Goal: Transaction & Acquisition: Obtain resource

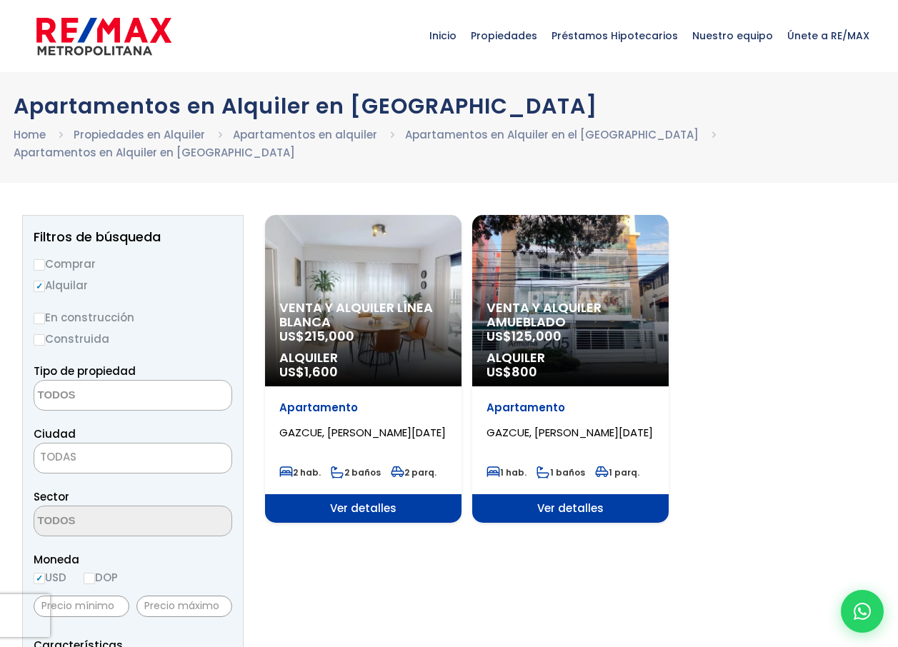
select select
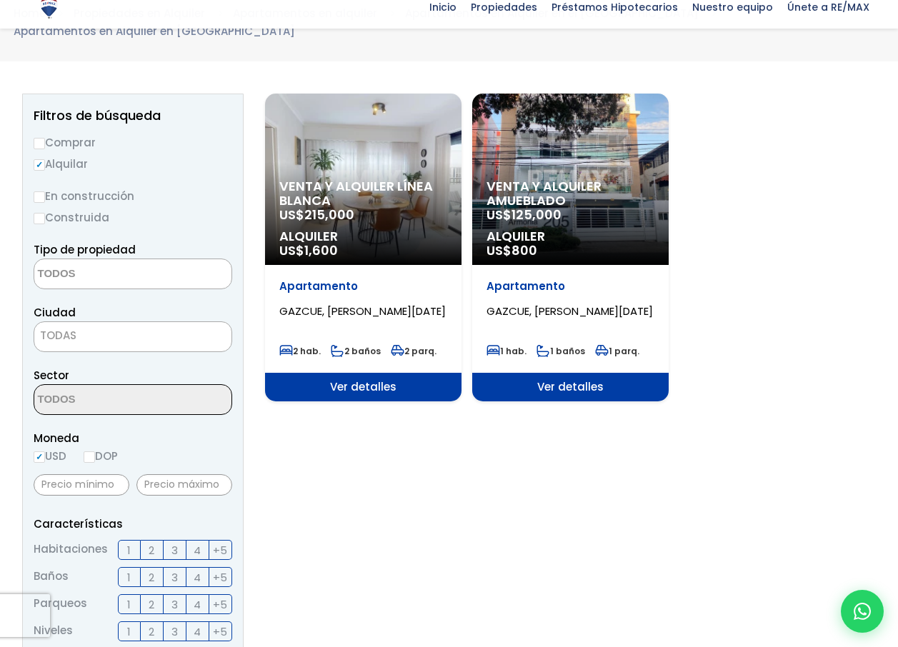
scroll to position [214, 0]
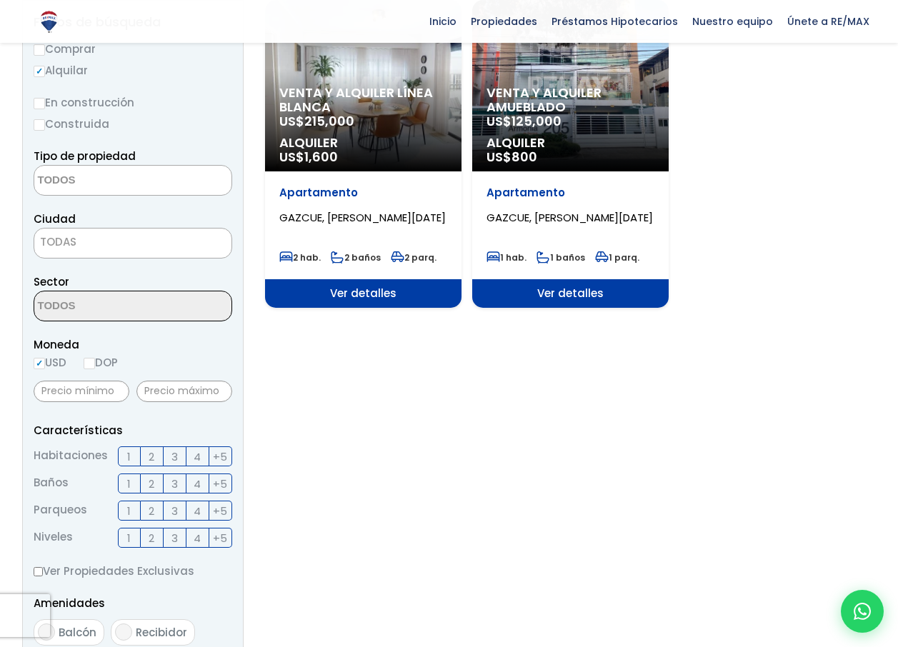
click at [95, 358] on input "DOP" at bounding box center [89, 363] width 11 height 11
radio input "true"
click at [154, 381] on input "text" at bounding box center [184, 391] width 96 height 21
type input "30,000"
click at [358, 371] on section "Venta y alquiler línea blanca US$ 215,000 Alquiler US$ 1,600 Apartamento GAZCUE…" at bounding box center [570, 486] width 611 height 972
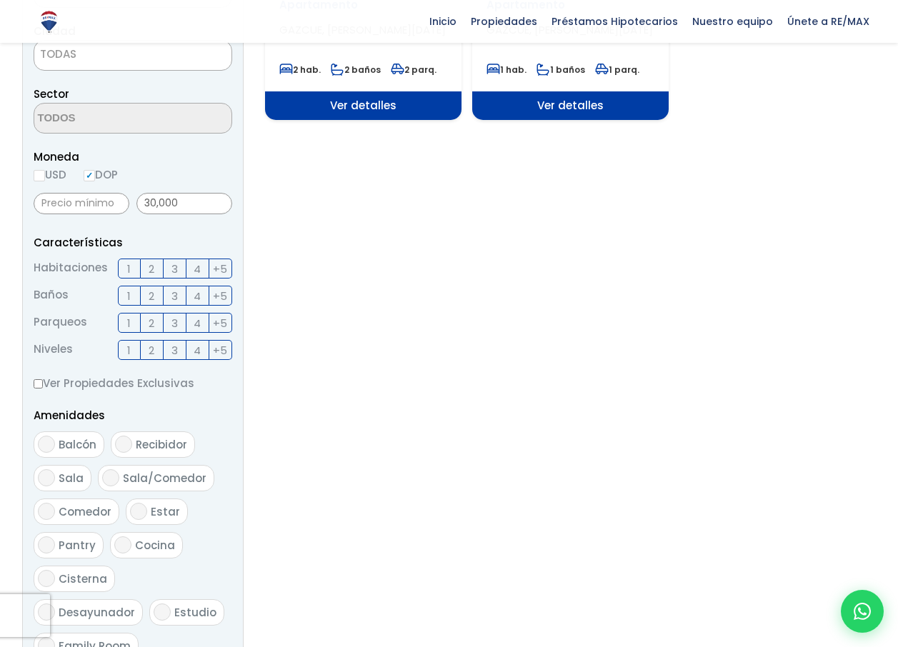
scroll to position [643, 0]
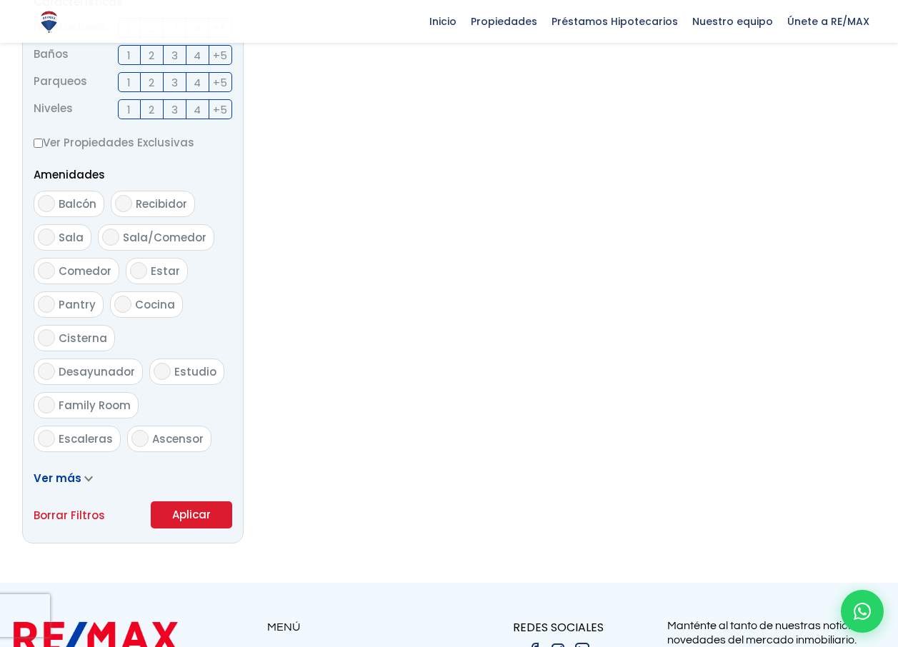
click at [193, 501] on button "Aplicar" at bounding box center [191, 514] width 81 height 27
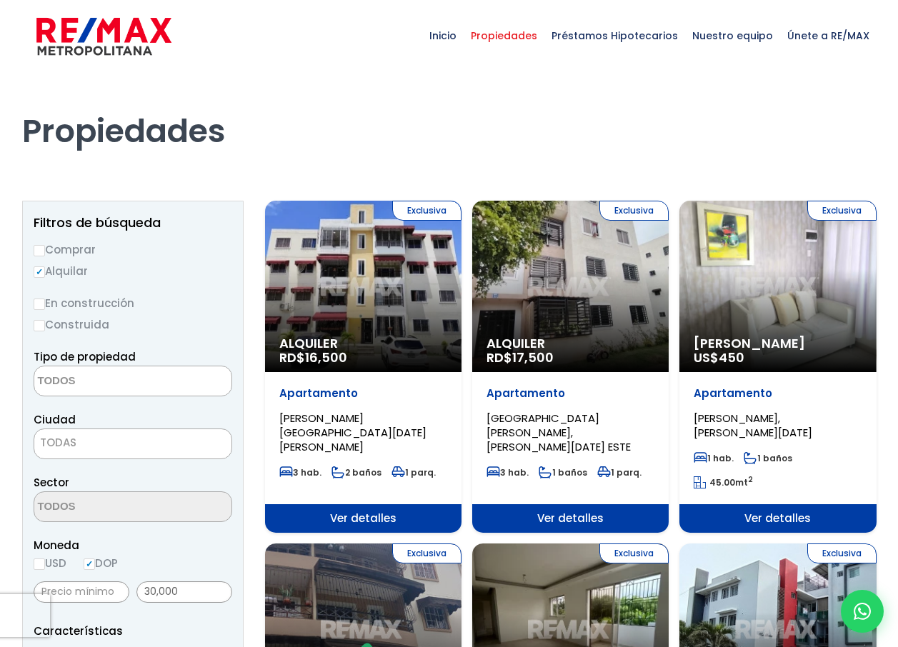
select select
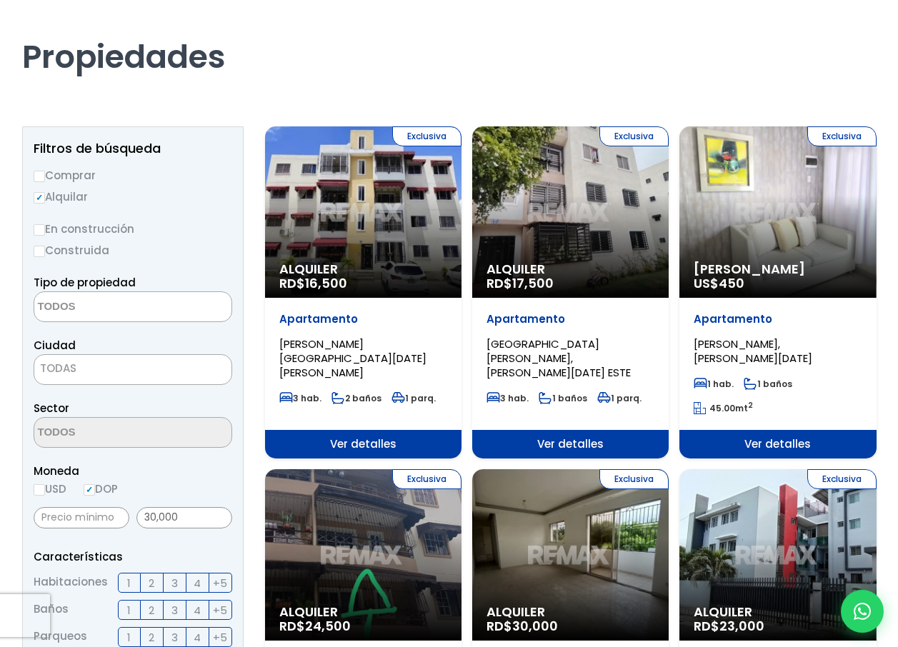
scroll to position [71, 0]
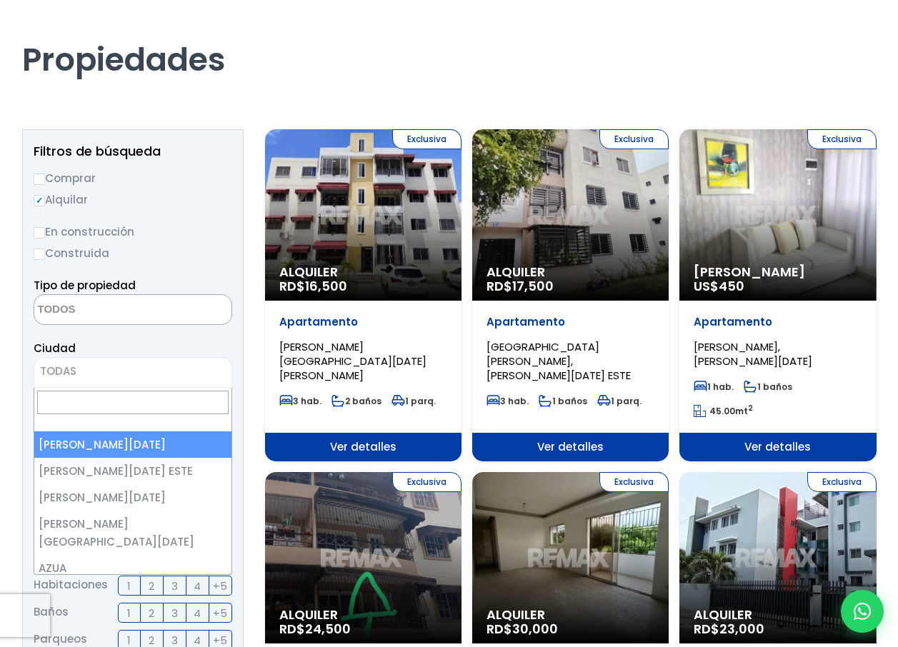
click at [88, 359] on span "TODAS" at bounding box center [133, 372] width 199 height 31
select select "1"
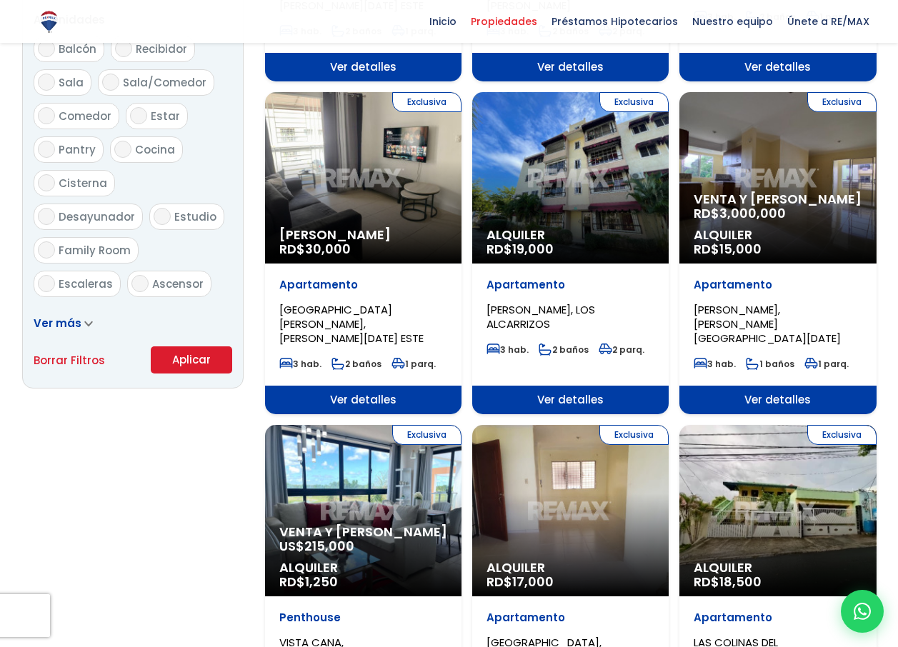
scroll to position [786, 0]
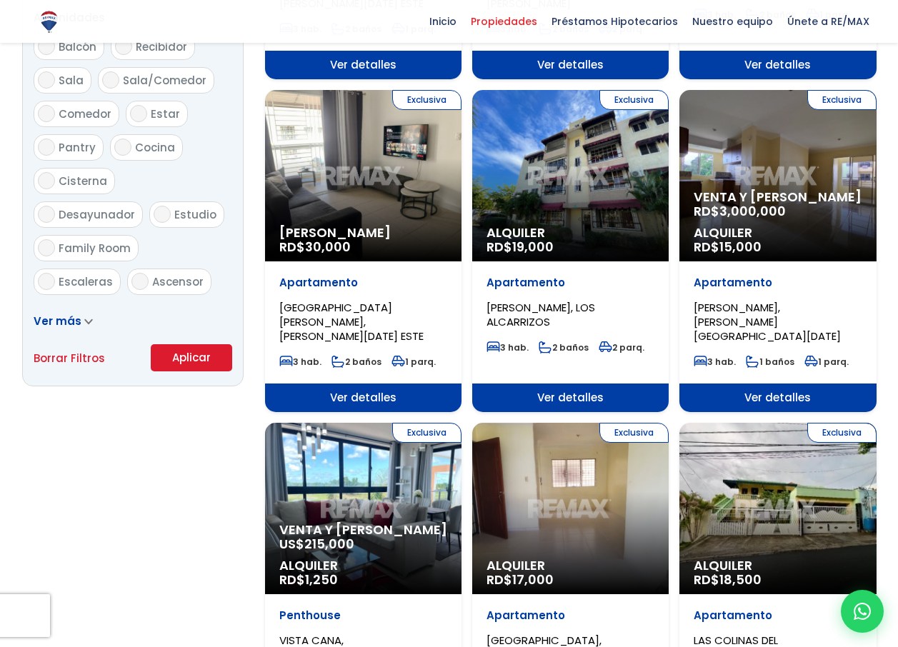
click at [197, 369] on button "Aplicar" at bounding box center [191, 357] width 81 height 27
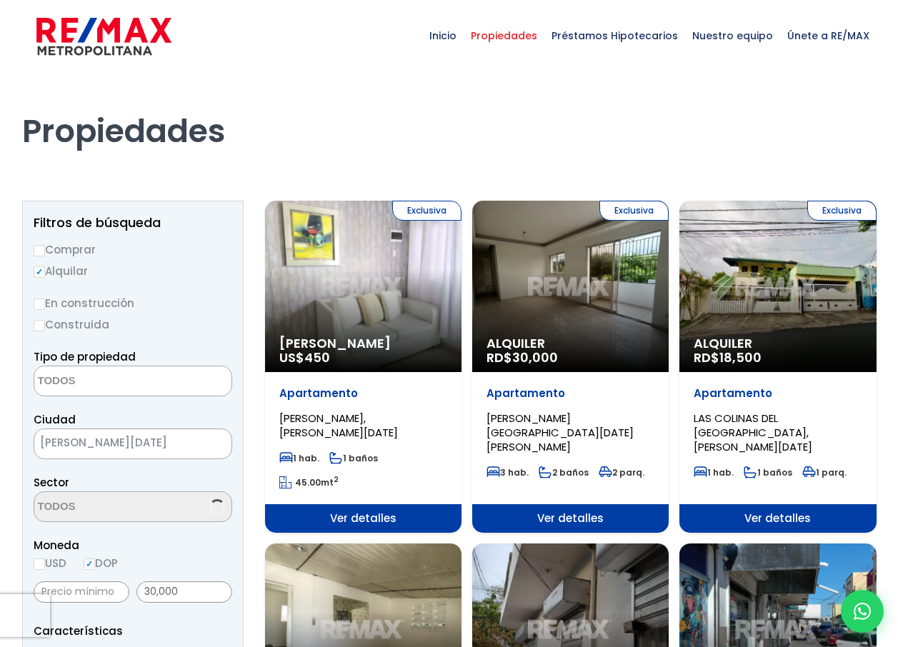
select select
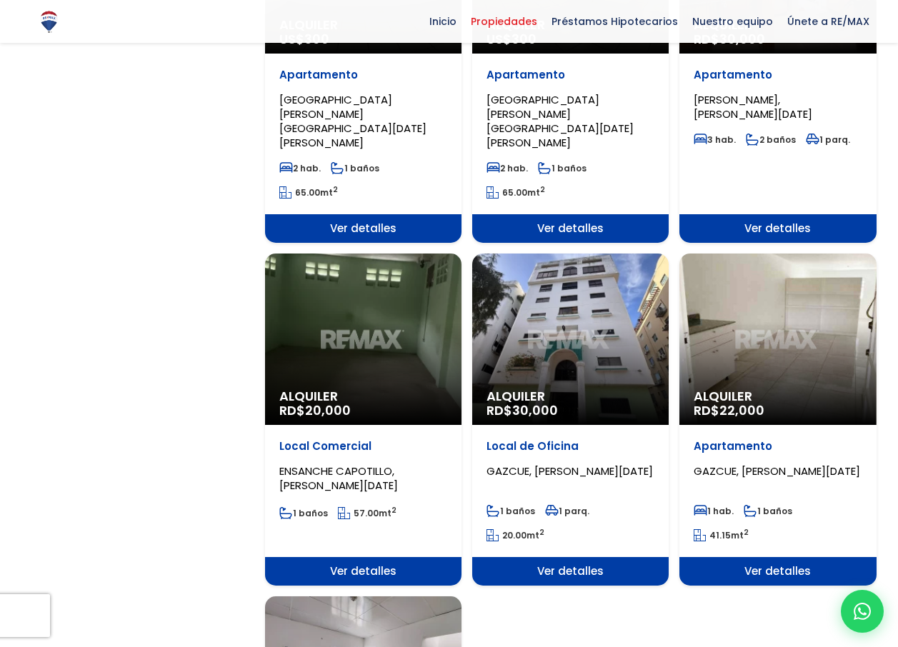
scroll to position [1000, 0]
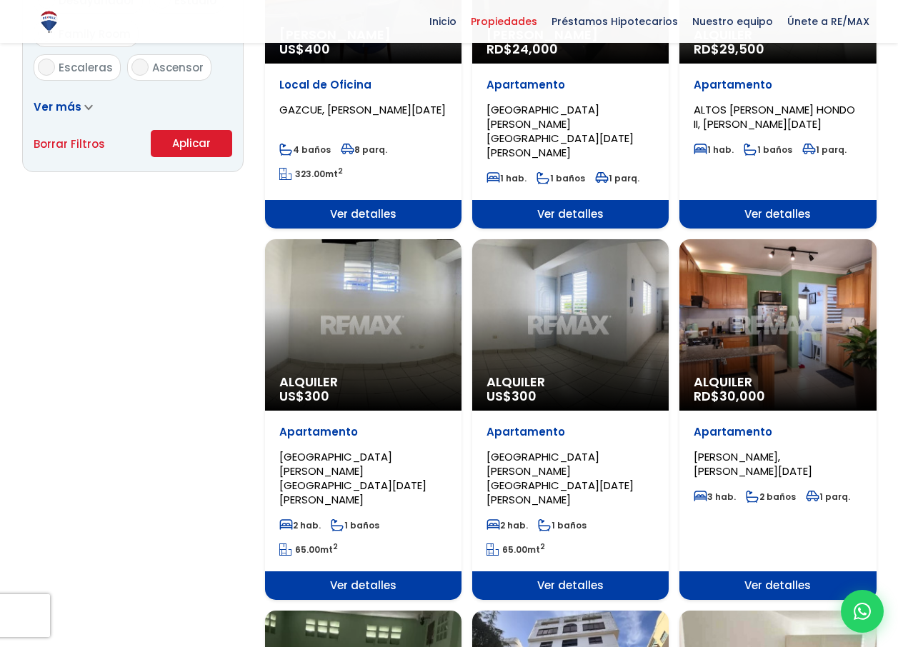
click at [719, 303] on div "Alquiler RD$ 30,000" at bounding box center [777, 324] width 196 height 171
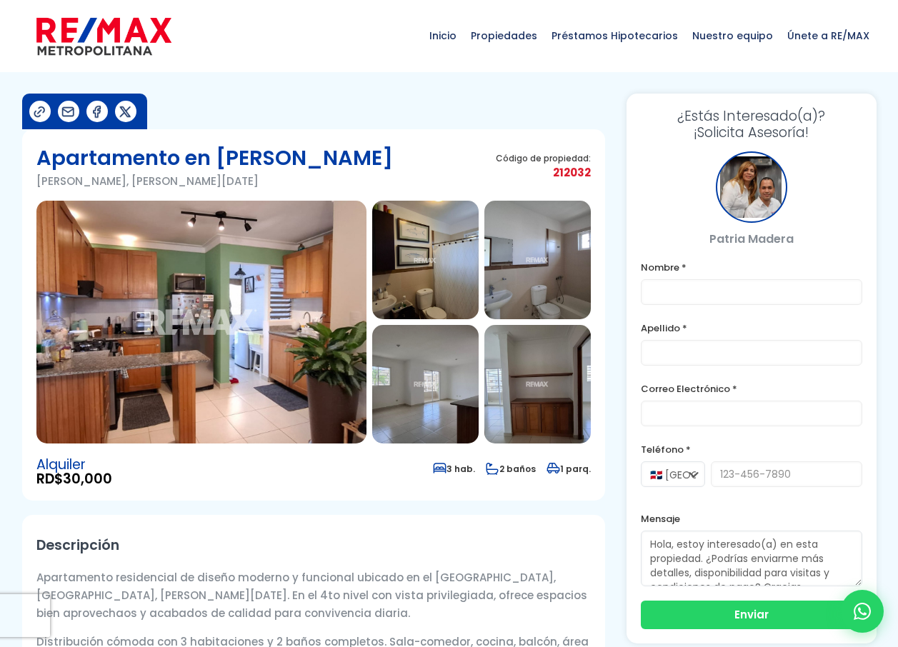
click at [234, 360] on img at bounding box center [201, 322] width 330 height 243
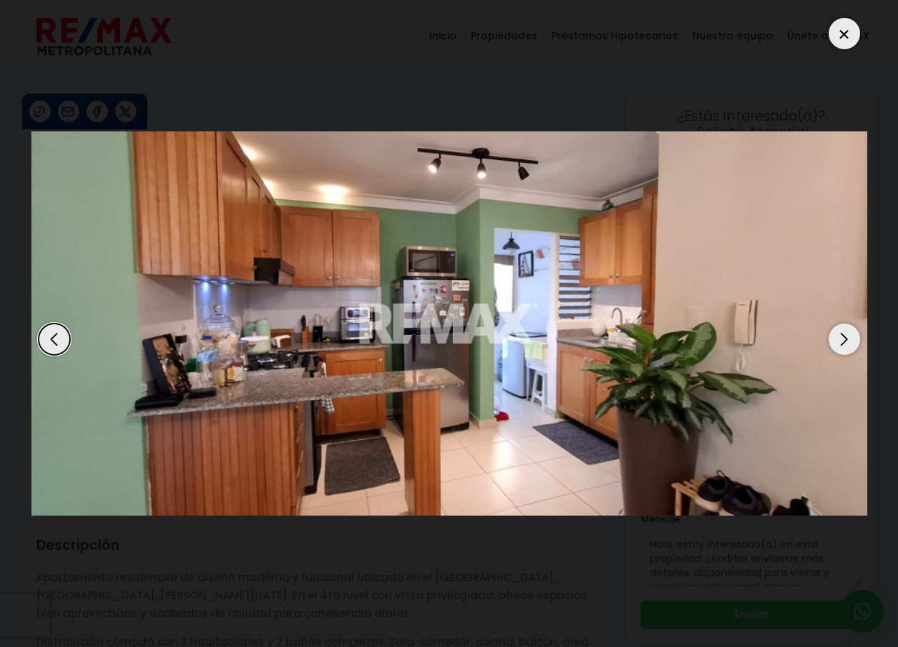
click at [847, 331] on div "Next slide" at bounding box center [843, 339] width 31 height 31
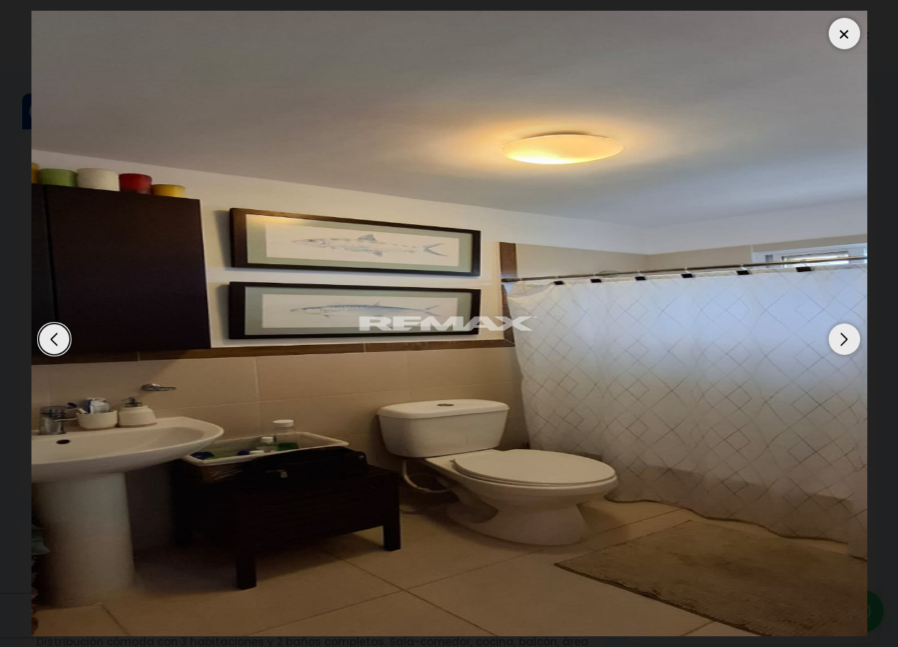
click at [847, 331] on div "Next slide" at bounding box center [843, 339] width 31 height 31
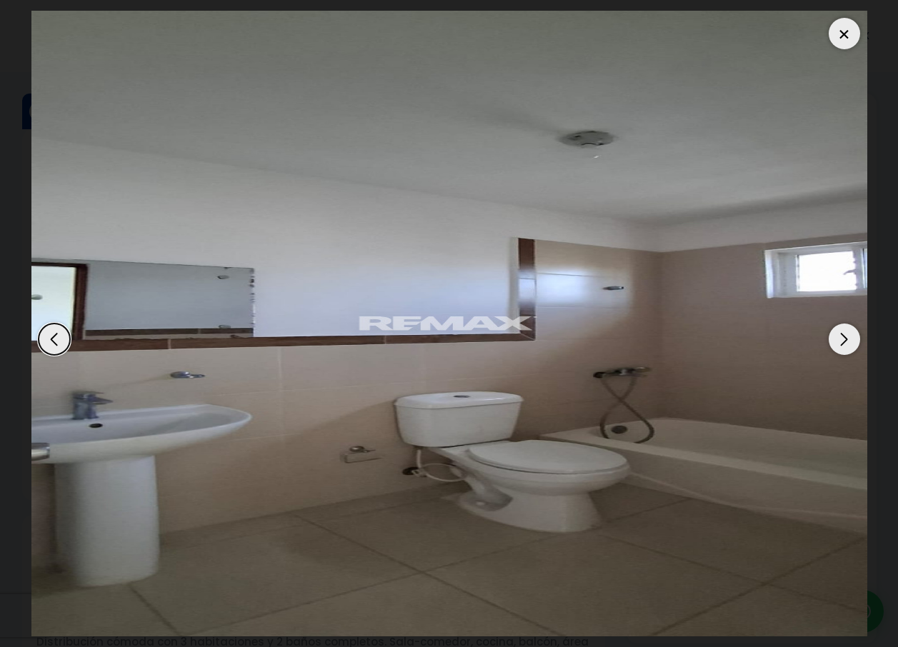
click at [847, 331] on div "Next slide" at bounding box center [843, 339] width 31 height 31
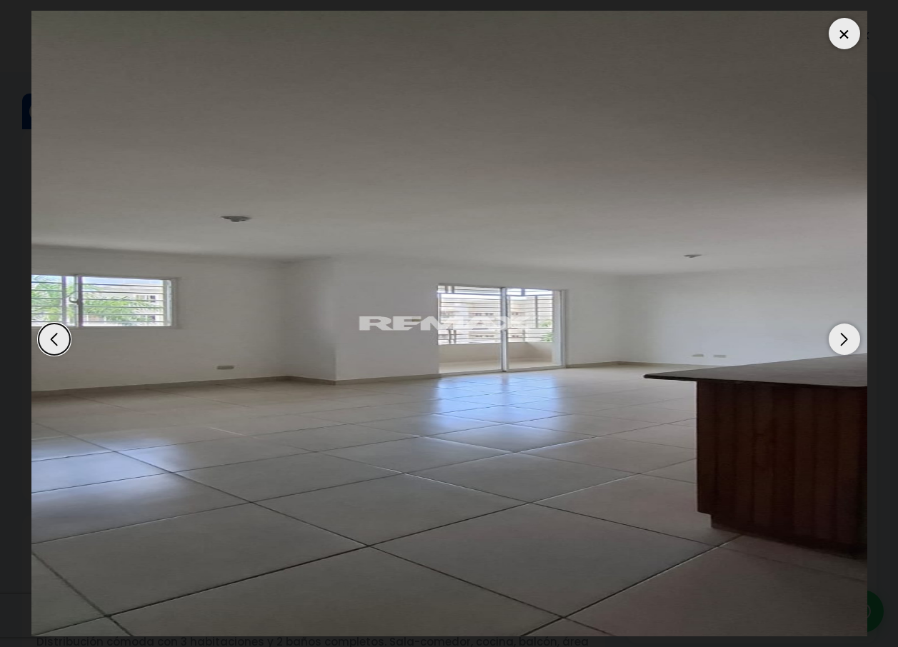
click at [847, 331] on div "Next slide" at bounding box center [843, 339] width 31 height 31
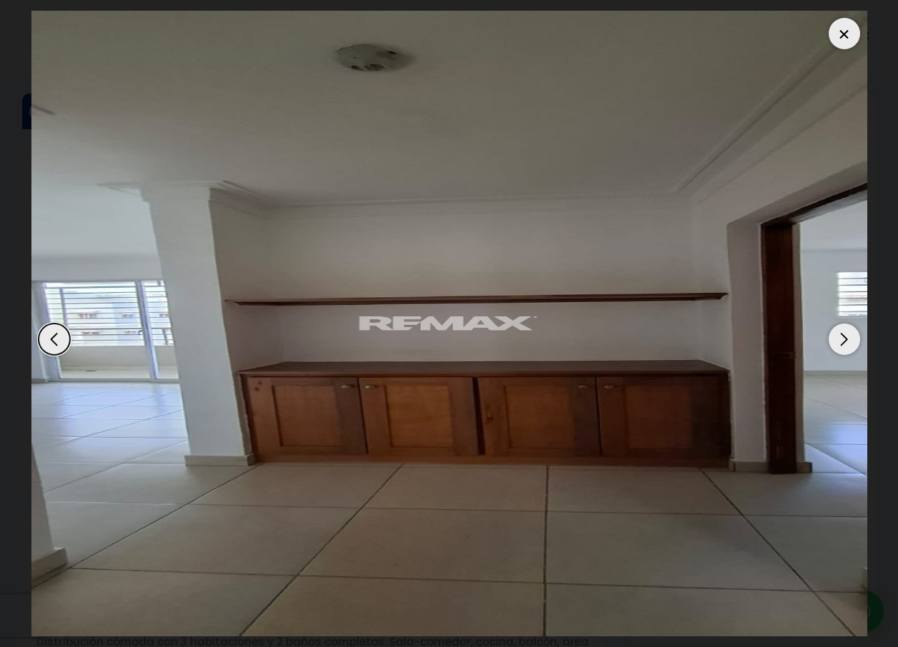
click at [847, 331] on div "Next slide" at bounding box center [843, 339] width 31 height 31
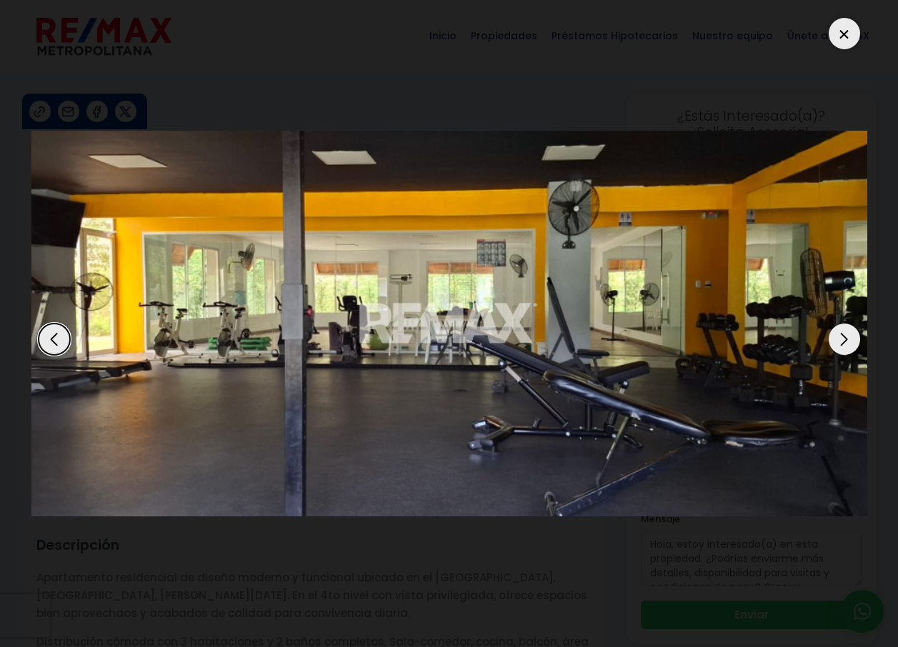
click at [847, 331] on div "Next slide" at bounding box center [843, 339] width 31 height 31
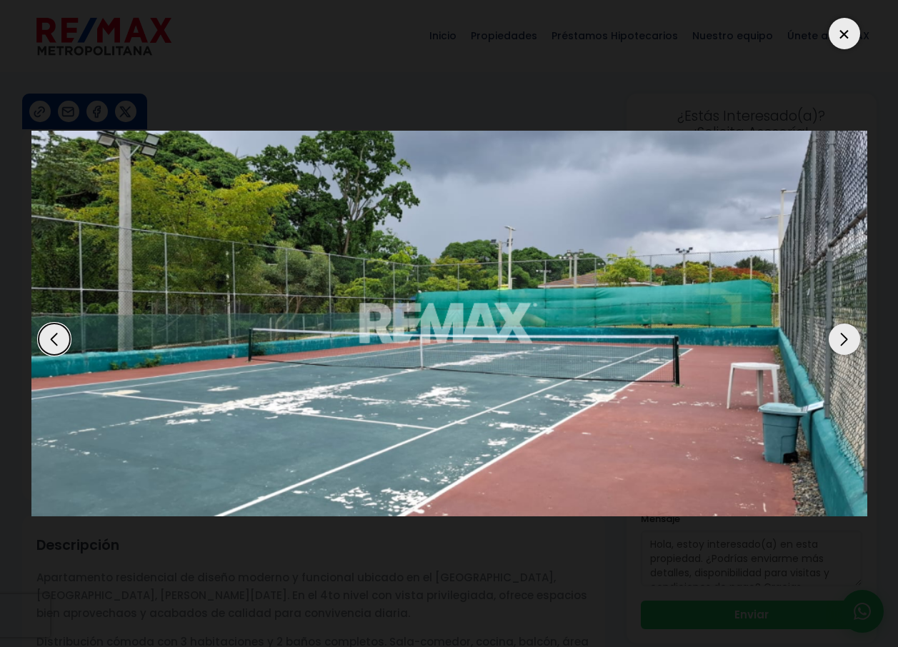
click at [847, 331] on div "Next slide" at bounding box center [843, 339] width 31 height 31
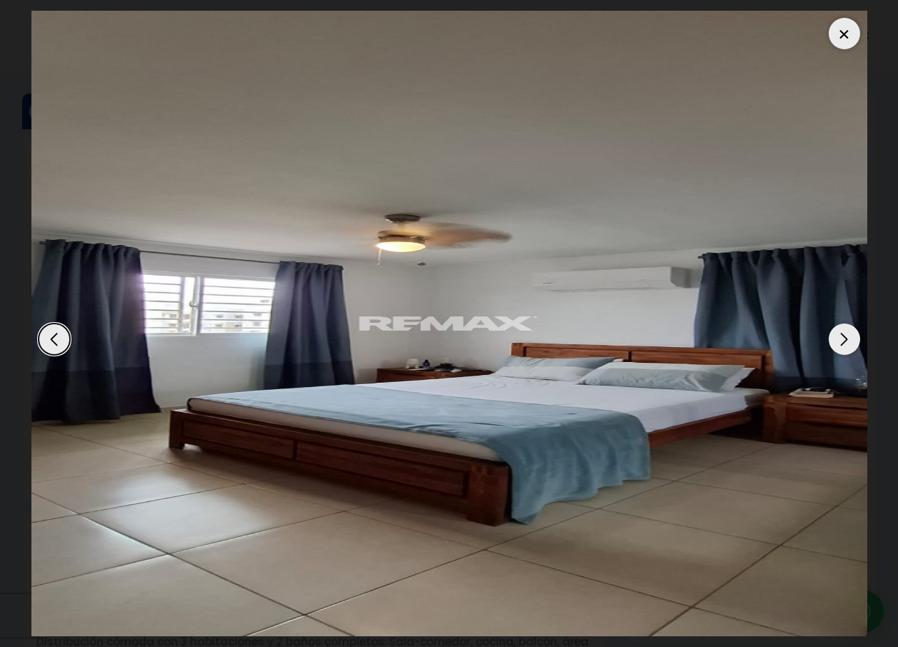
click at [847, 331] on div "Next slide" at bounding box center [843, 339] width 31 height 31
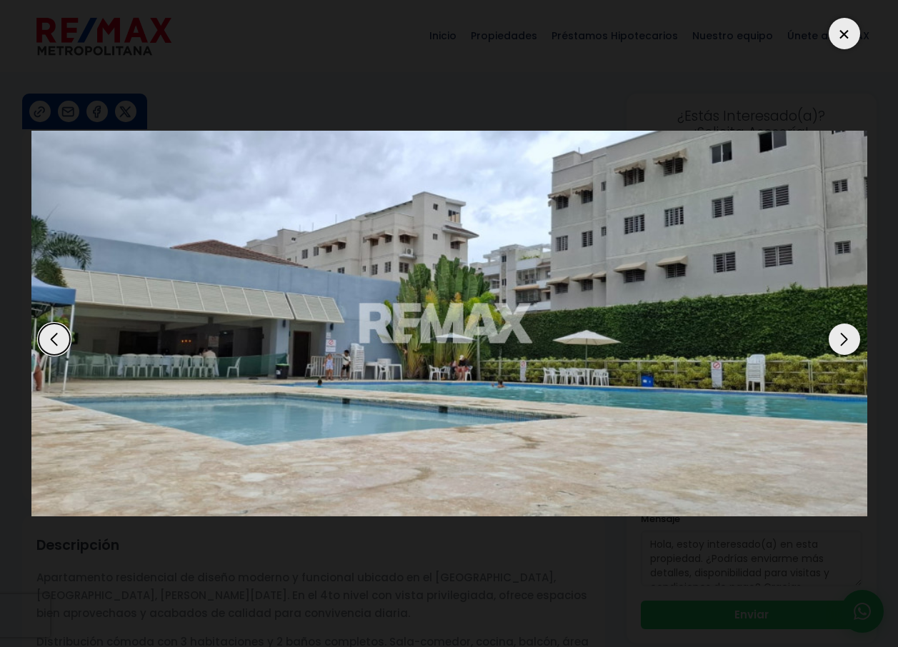
click at [847, 331] on div "Next slide" at bounding box center [843, 339] width 31 height 31
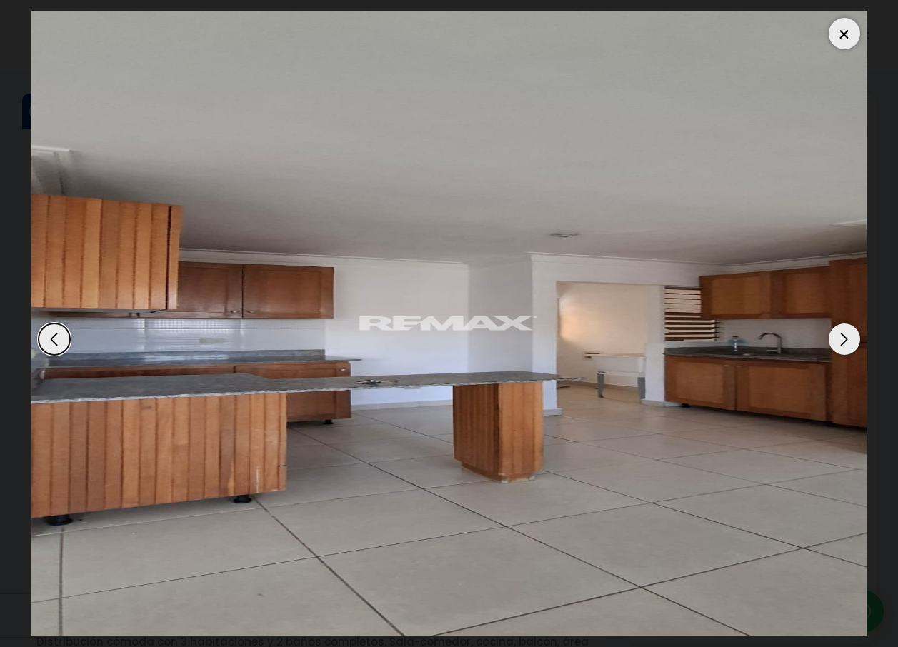
click at [847, 331] on div "Next slide" at bounding box center [843, 339] width 31 height 31
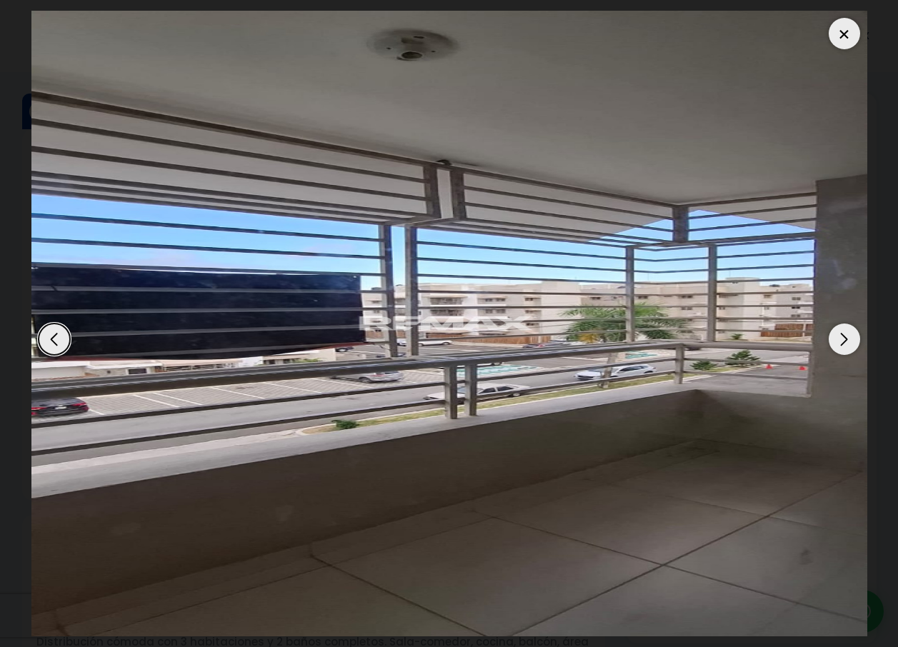
click at [847, 331] on div "Next slide" at bounding box center [843, 339] width 31 height 31
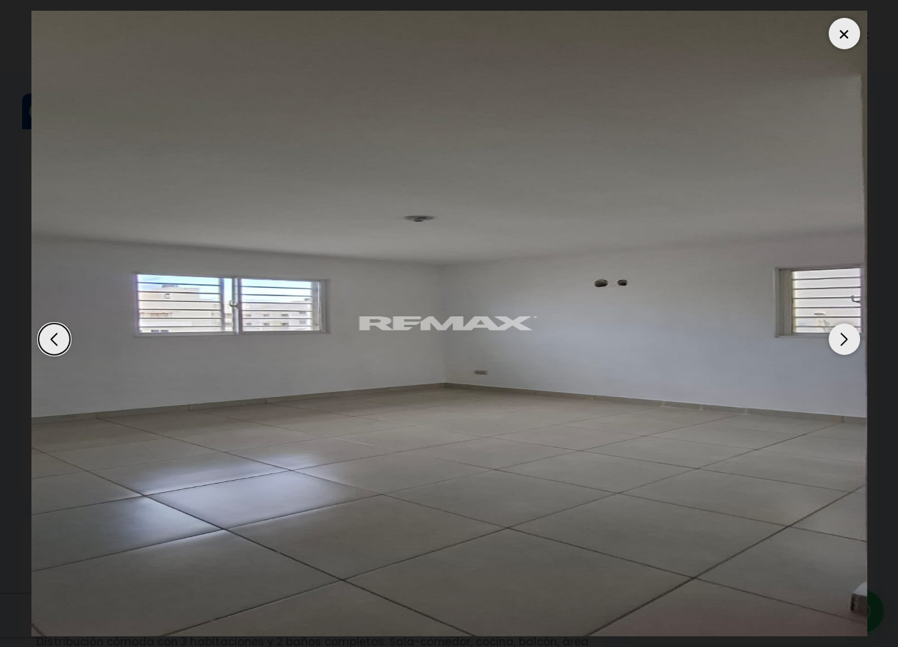
click at [847, 331] on div "Next slide" at bounding box center [843, 339] width 31 height 31
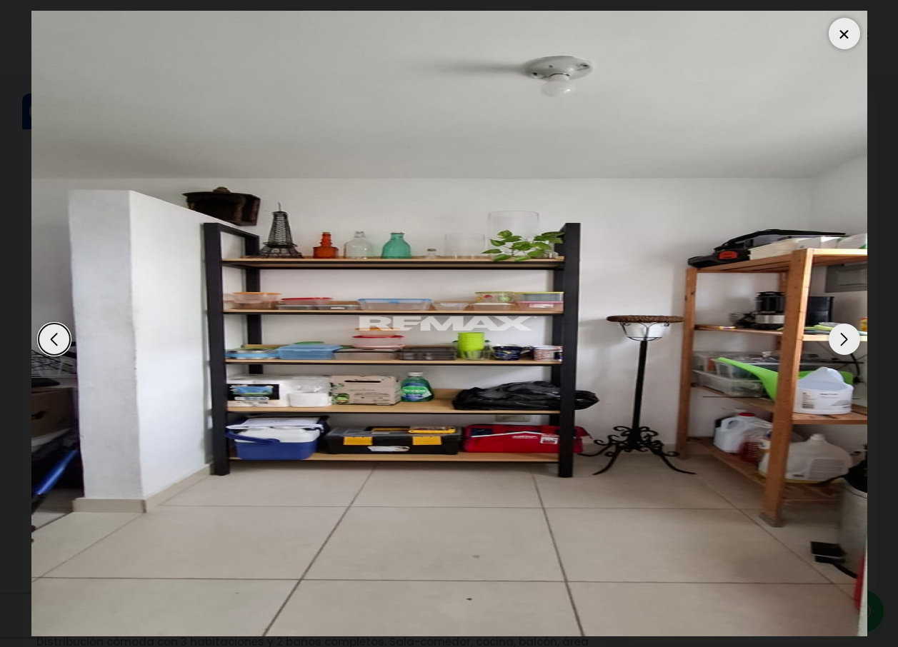
click at [833, 31] on div at bounding box center [843, 33] width 31 height 31
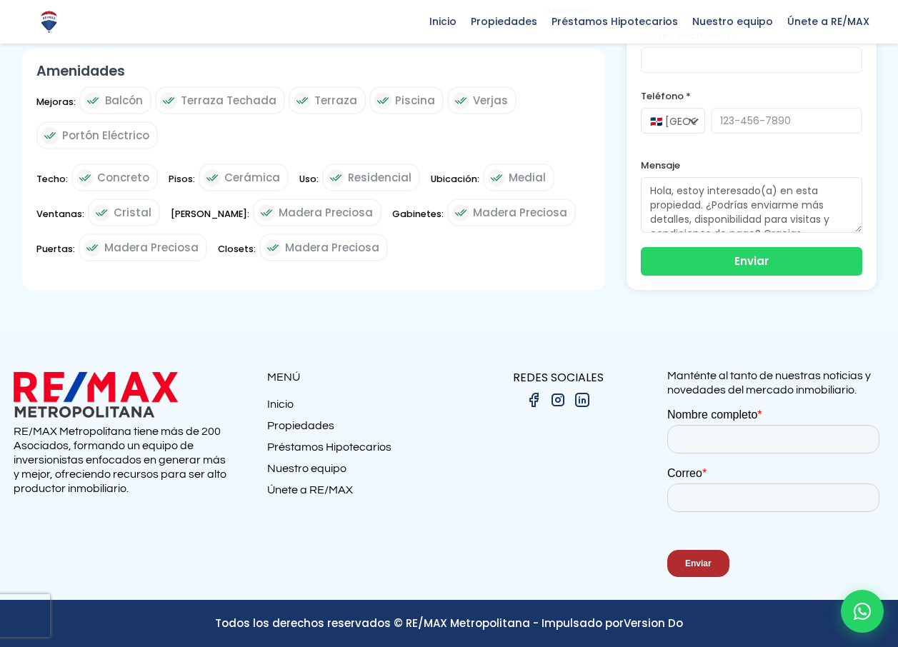
scroll to position [804, 0]
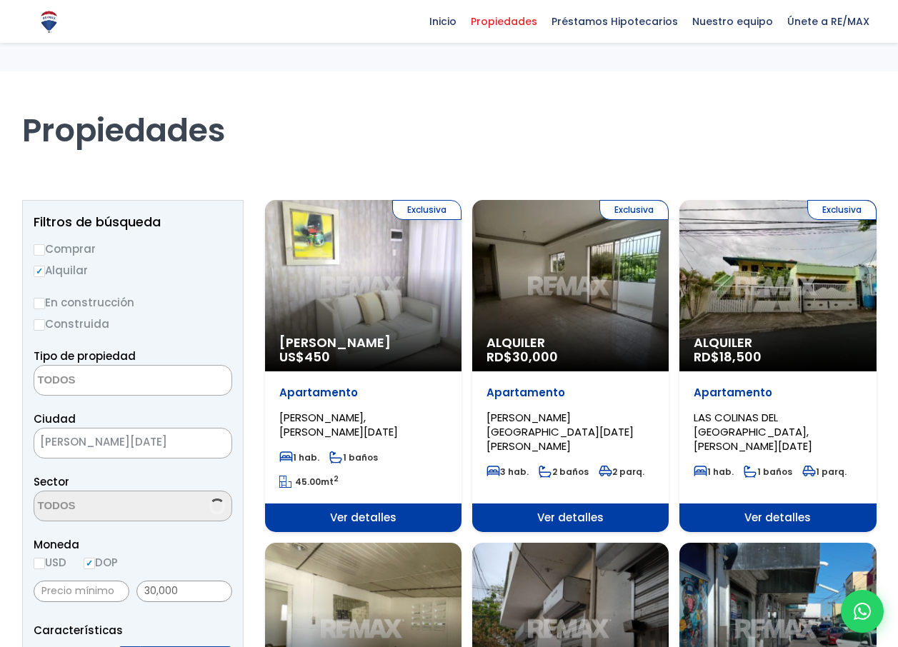
select select
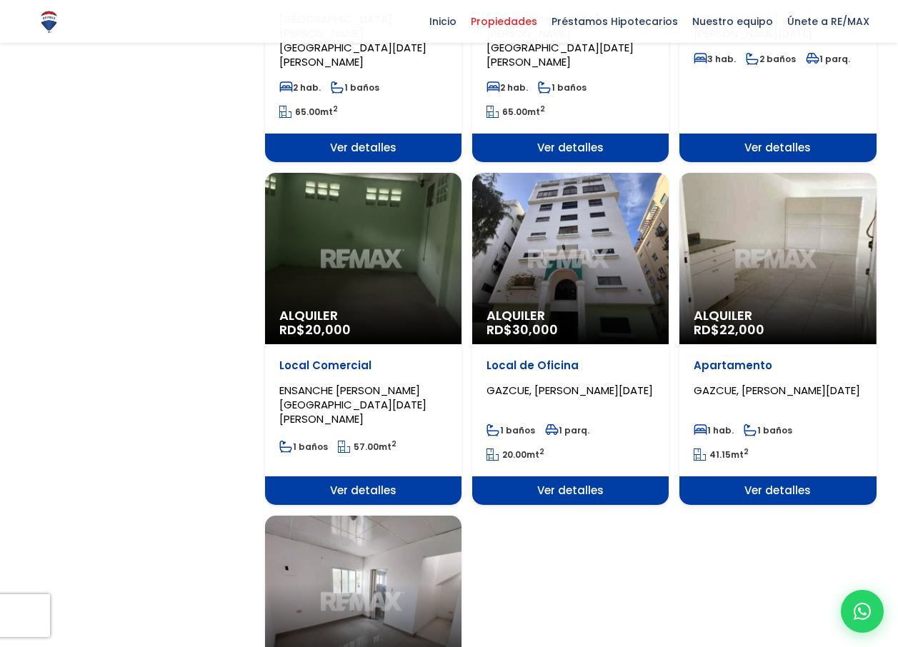
scroll to position [1429, 0]
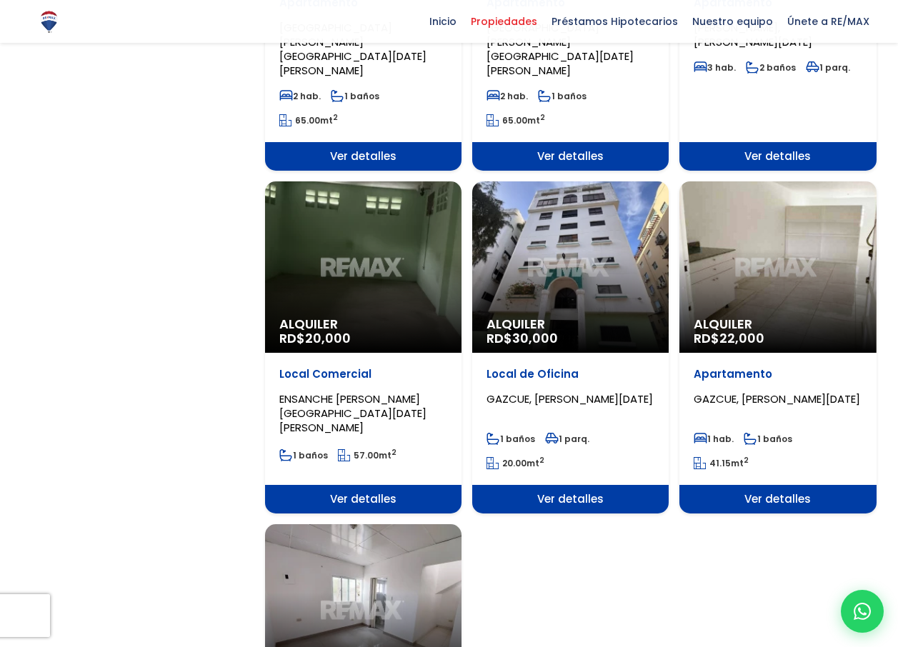
click at [822, 191] on div "Alquiler RD$ 22,000" at bounding box center [777, 266] width 196 height 171
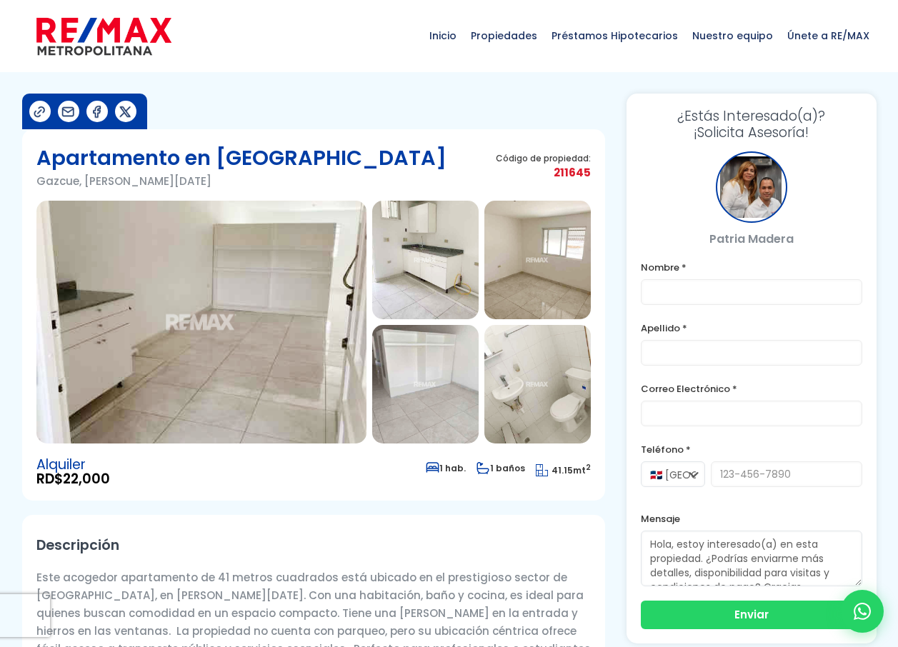
click at [251, 376] on img at bounding box center [201, 322] width 330 height 243
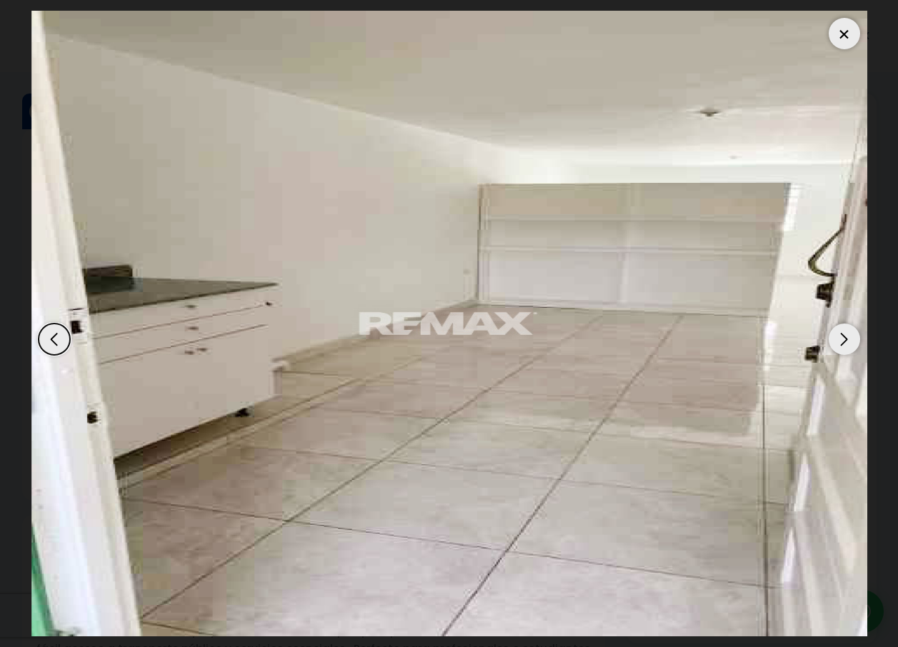
click at [830, 344] on div "Next slide" at bounding box center [843, 339] width 31 height 31
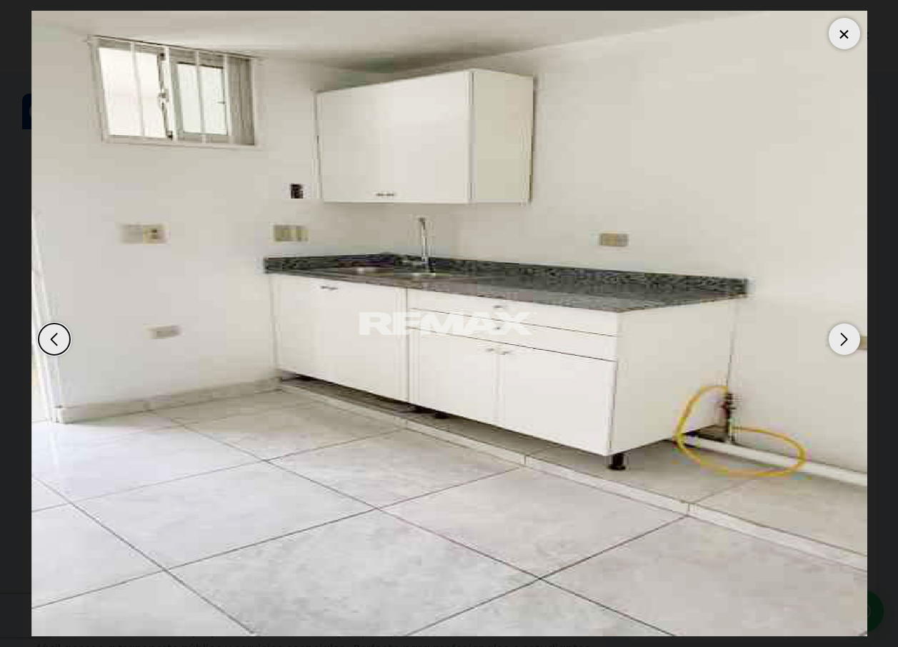
click at [830, 344] on div "Next slide" at bounding box center [843, 339] width 31 height 31
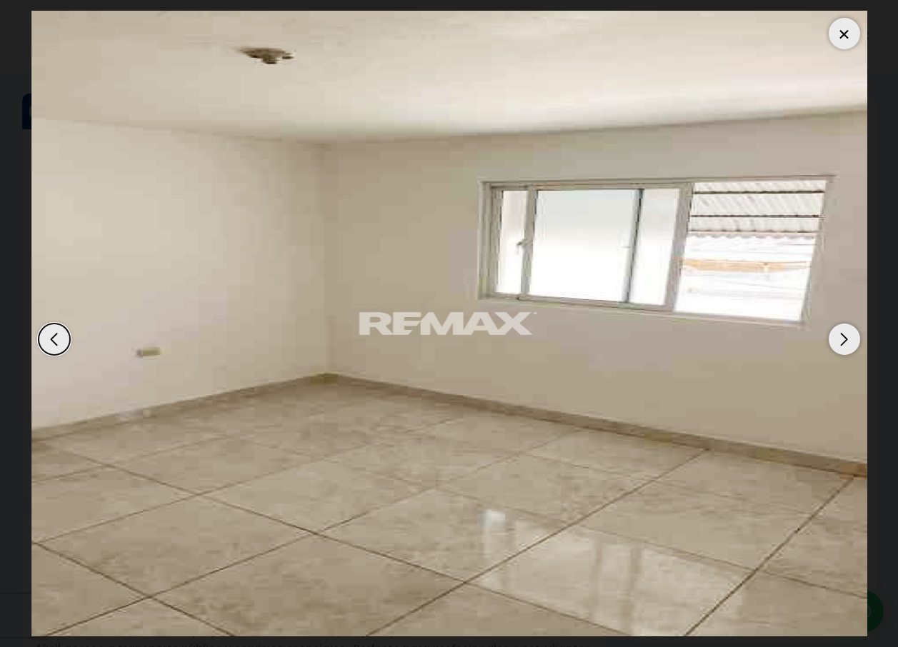
click at [830, 344] on div "Next slide" at bounding box center [843, 339] width 31 height 31
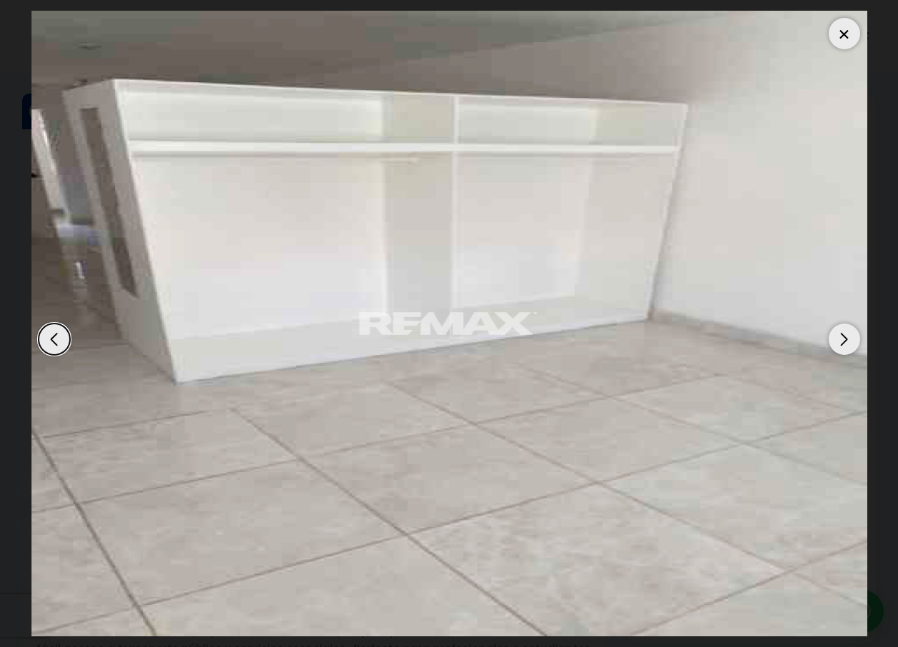
click at [830, 344] on div "Next slide" at bounding box center [843, 339] width 31 height 31
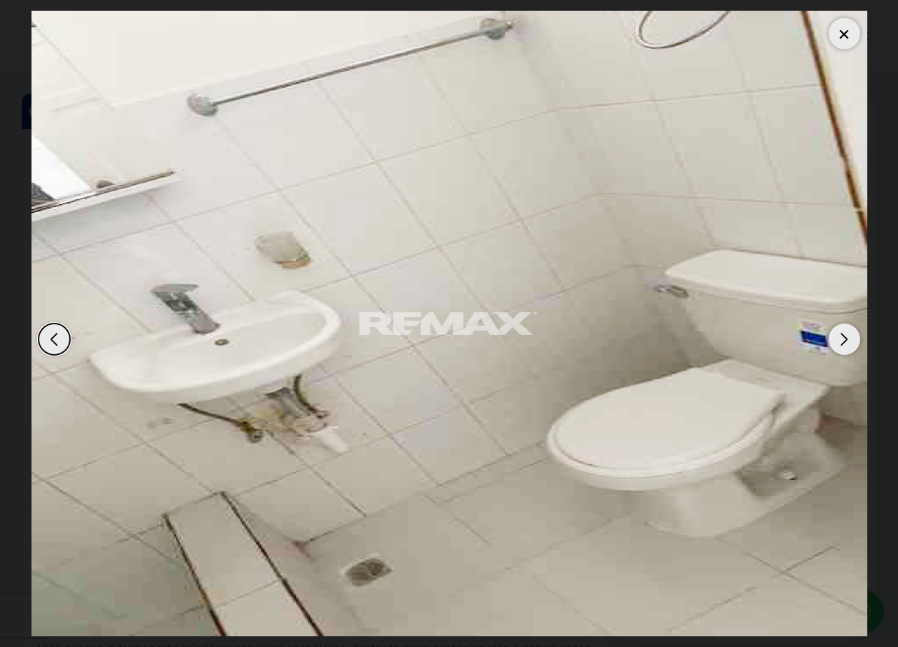
click at [830, 344] on div "Next slide" at bounding box center [843, 339] width 31 height 31
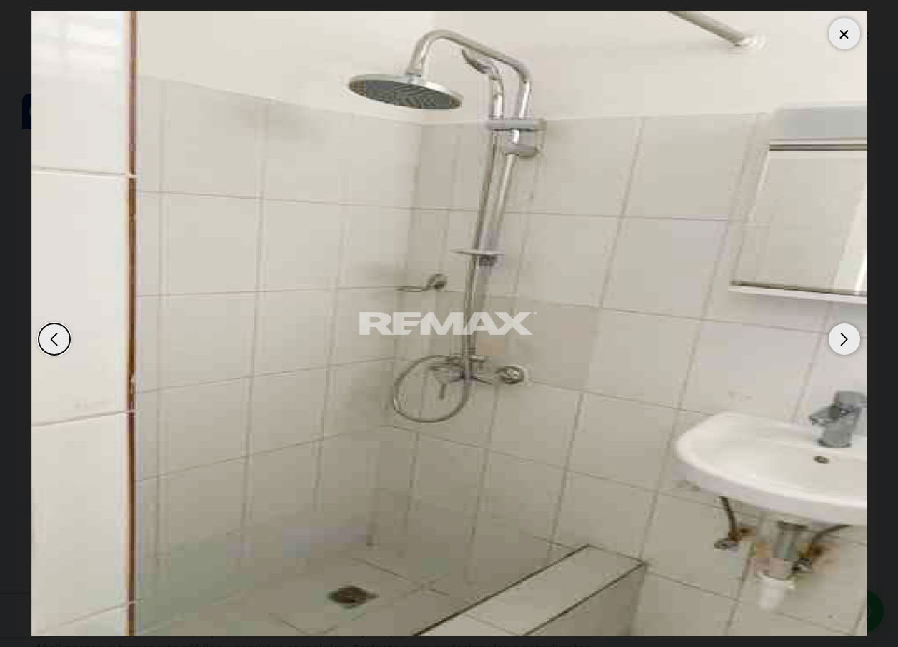
click at [855, 28] on div at bounding box center [843, 33] width 31 height 31
